Goal: Download file/media

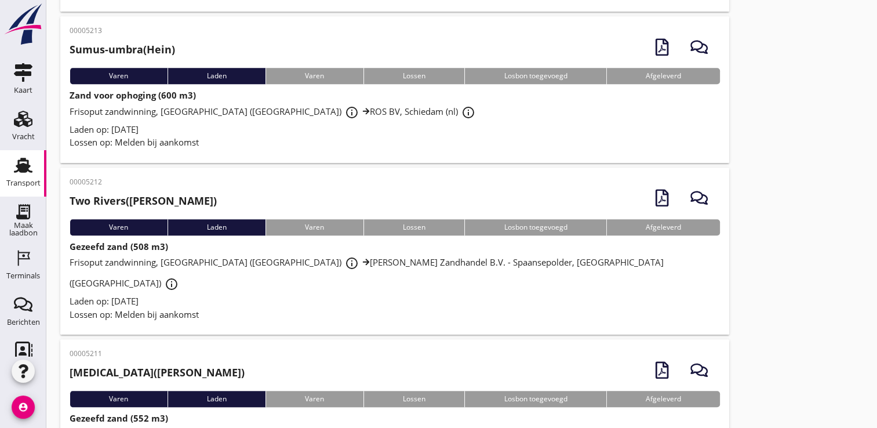
scroll to position [1013, 0]
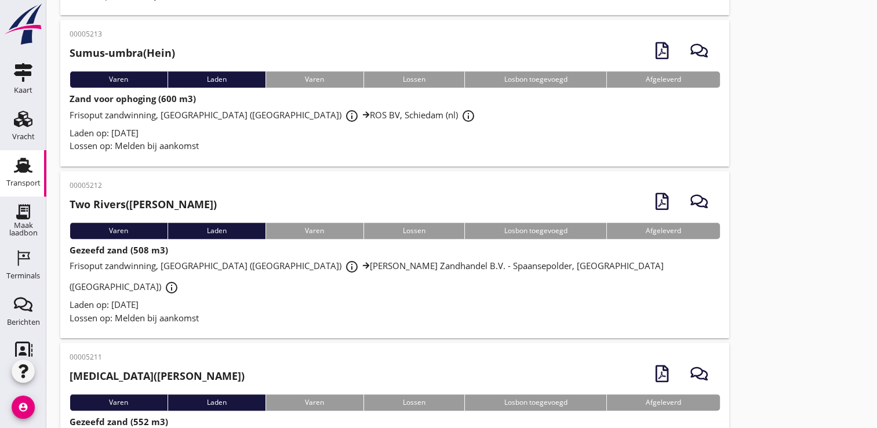
click at [569, 298] on div "Laden op: [DATE]" at bounding box center [395, 304] width 651 height 13
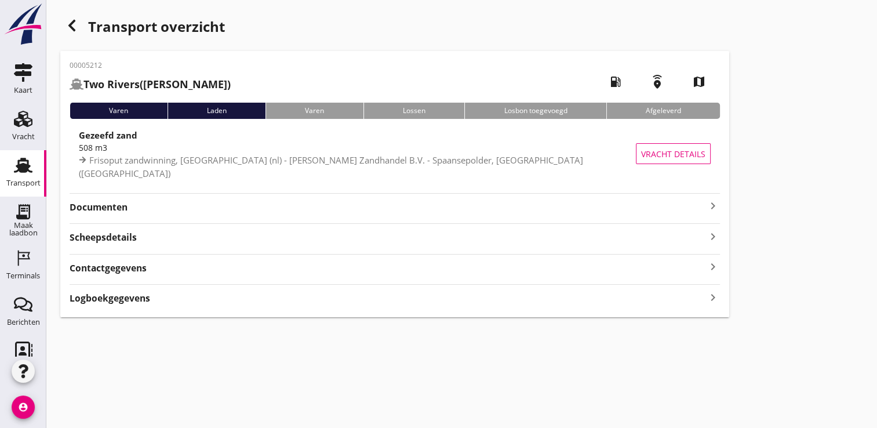
click at [470, 193] on hr at bounding box center [395, 193] width 651 height 1
click at [473, 208] on strong "Documenten" at bounding box center [388, 207] width 637 height 13
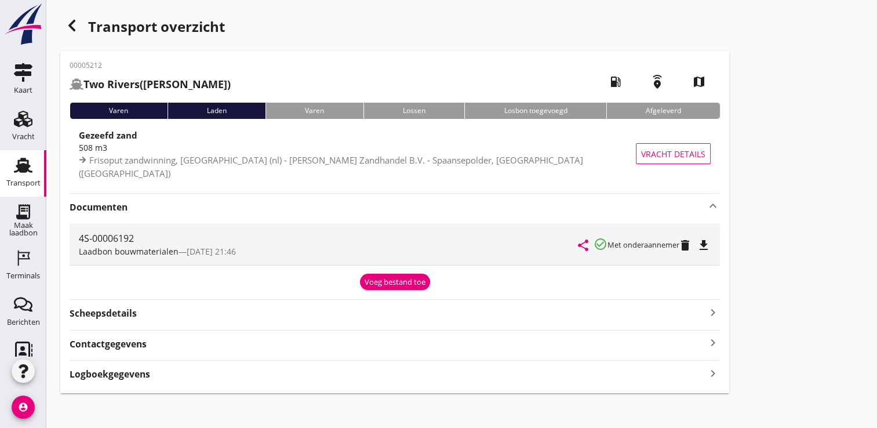
click at [710, 237] on div "file_download" at bounding box center [705, 244] width 12 height 14
drag, startPoint x: 710, startPoint y: 237, endPoint x: 745, endPoint y: 277, distance: 53.4
click at [745, 277] on div "Transport overzicht 00005212 Two Rivers (Louis) local_gas_station emergency_sha…" at bounding box center [461, 203] width 831 height 407
click at [711, 248] on icon "file_download" at bounding box center [704, 245] width 14 height 14
click at [82, 24] on div "button" at bounding box center [71, 25] width 23 height 23
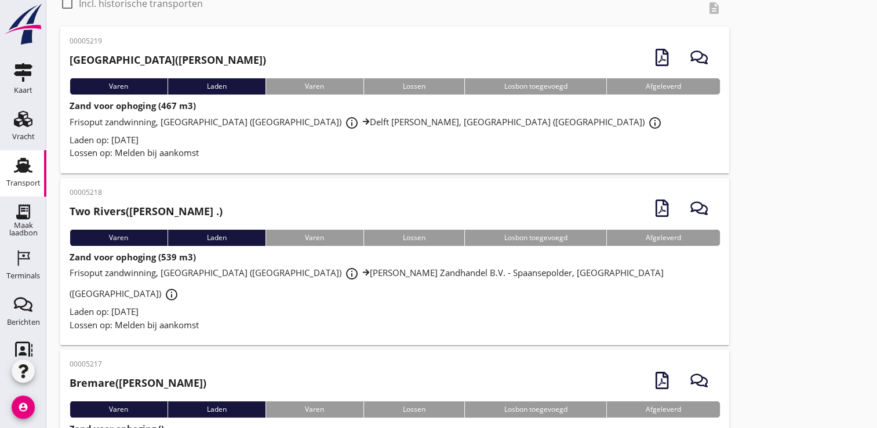
scroll to position [52, 0]
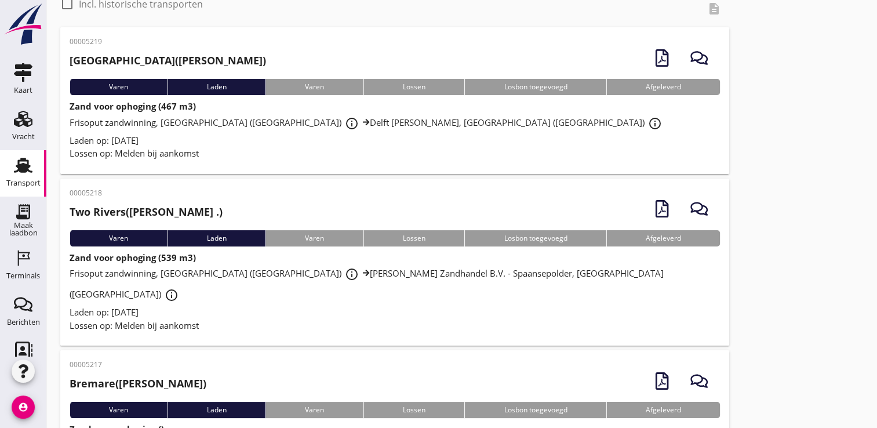
click at [23, 409] on icon "account_circle" at bounding box center [23, 407] width 23 height 23
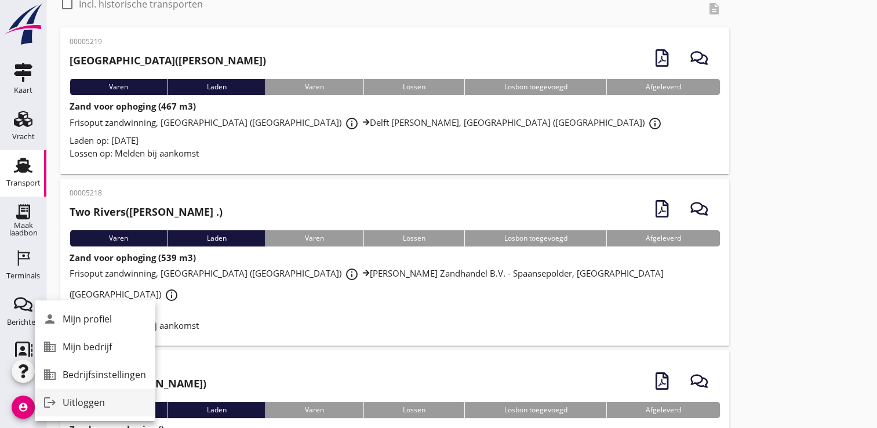
click at [110, 394] on link "logout Uitloggen" at bounding box center [95, 403] width 121 height 28
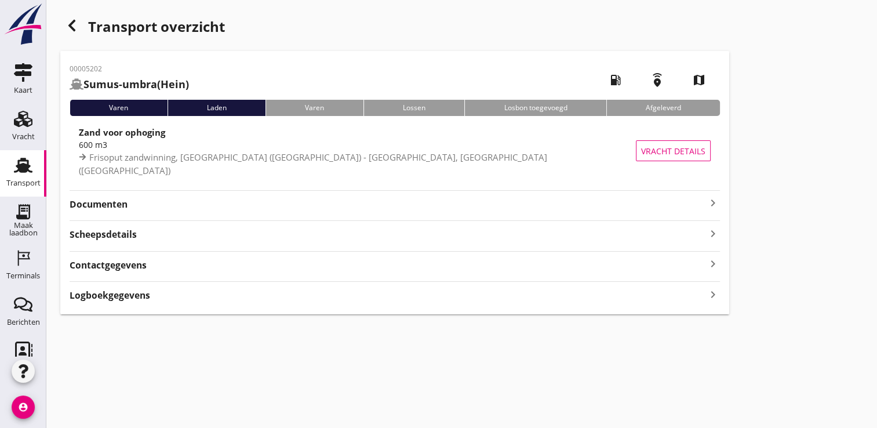
click at [573, 202] on strong "Documenten" at bounding box center [388, 204] width 637 height 13
click at [688, 201] on strong "Documenten" at bounding box center [388, 204] width 637 height 13
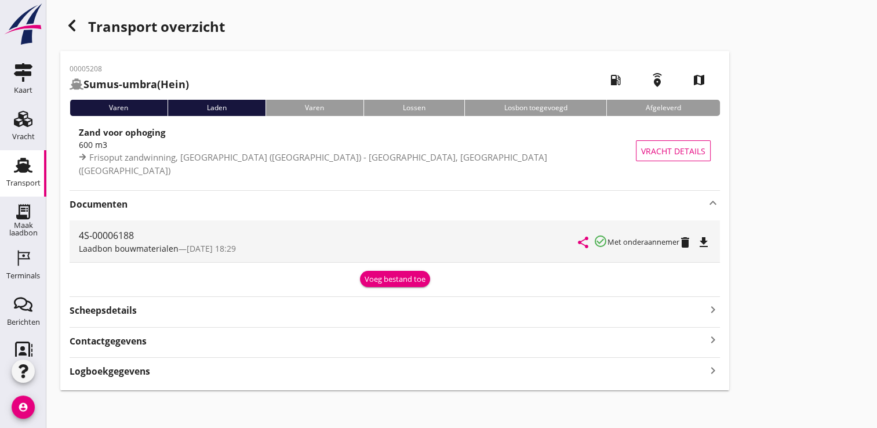
click at [708, 240] on icon "file_download" at bounding box center [704, 242] width 14 height 14
